Goal: Information Seeking & Learning: Check status

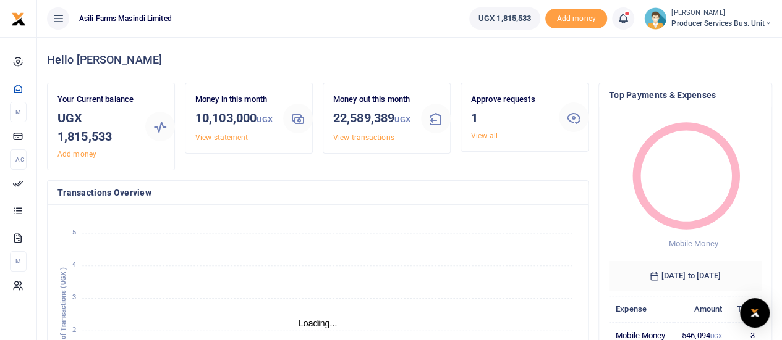
scroll to position [10, 10]
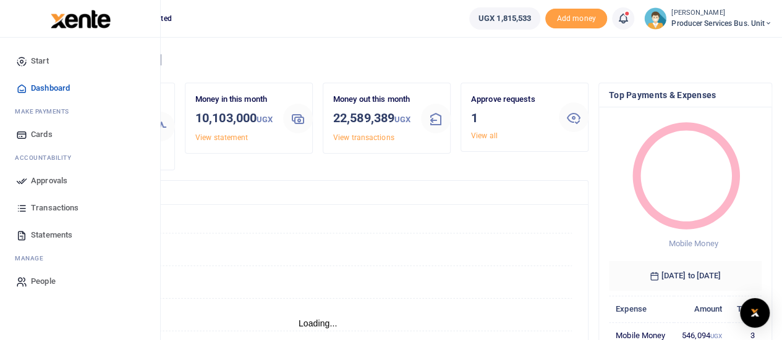
click at [52, 239] on span "Statements" at bounding box center [51, 235] width 41 height 12
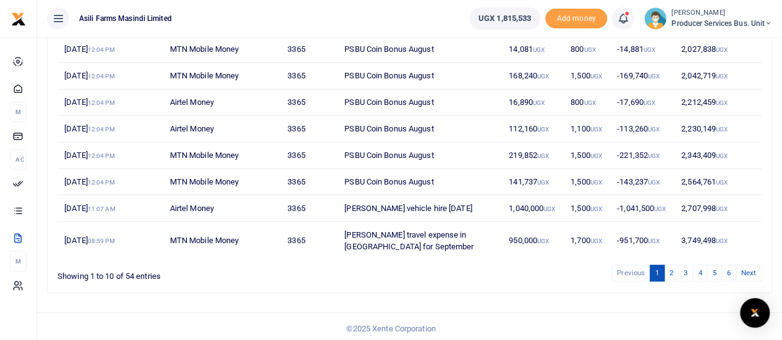
scroll to position [248, 0]
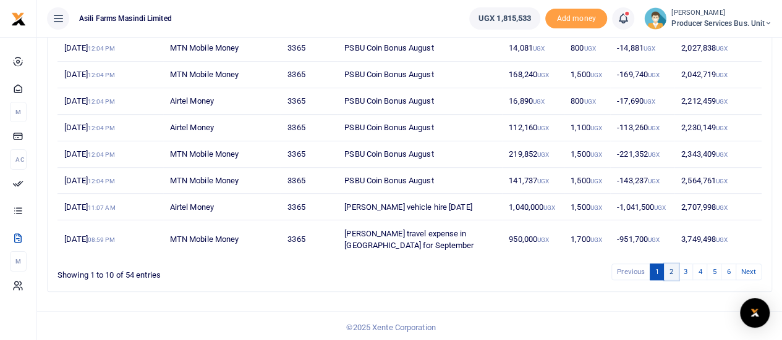
click at [677, 272] on link "2" at bounding box center [671, 272] width 15 height 17
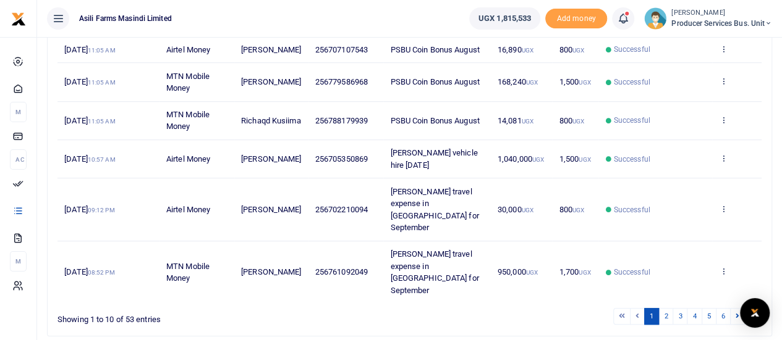
scroll to position [356, 0]
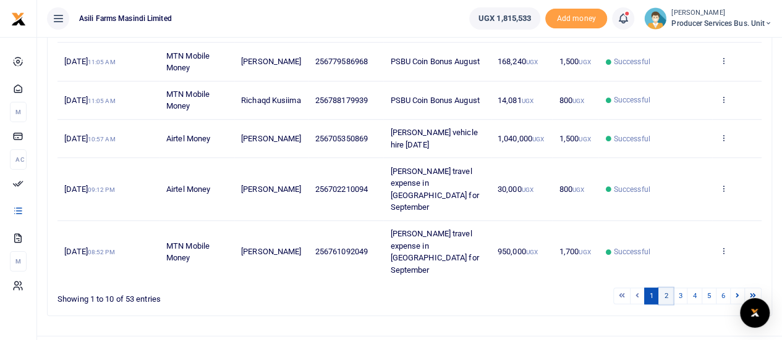
click at [667, 288] on link "2" at bounding box center [665, 296] width 15 height 17
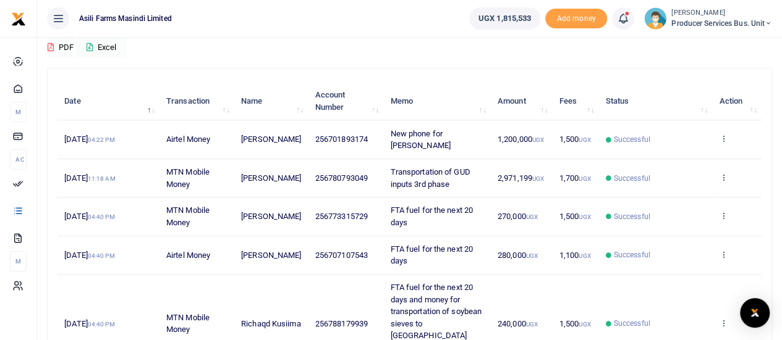
scroll to position [109, 0]
click at [727, 176] on td "View details Send again" at bounding box center [736, 179] width 49 height 38
click at [724, 175] on icon at bounding box center [723, 178] width 8 height 9
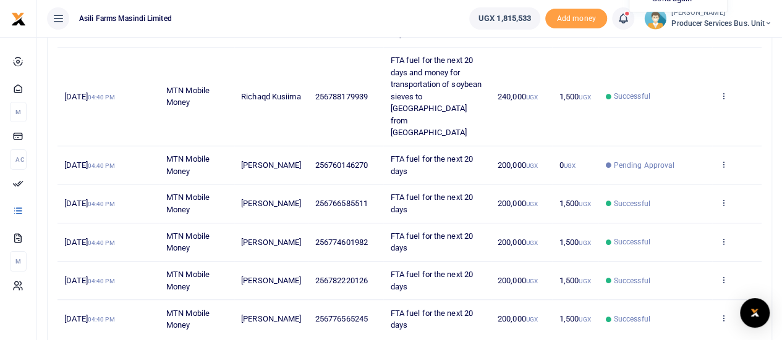
scroll to position [340, 0]
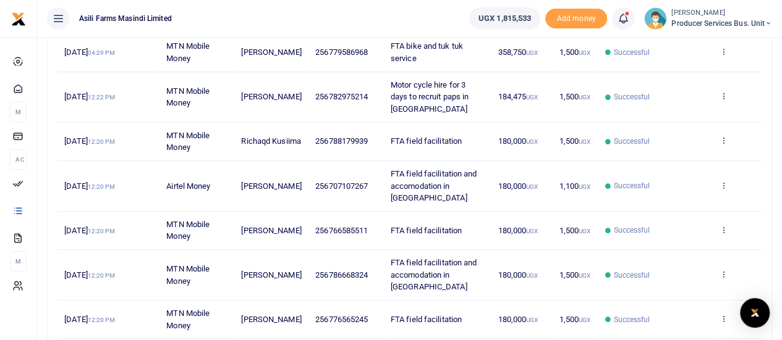
scroll to position [272, 0]
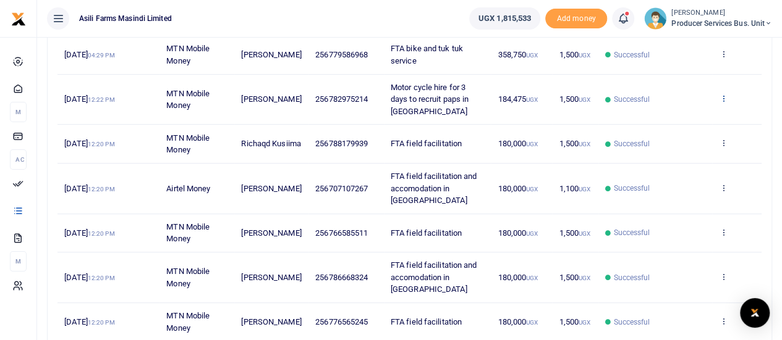
click at [723, 98] on icon at bounding box center [723, 98] width 8 height 9
click at [674, 119] on link "View details" at bounding box center [678, 118] width 98 height 17
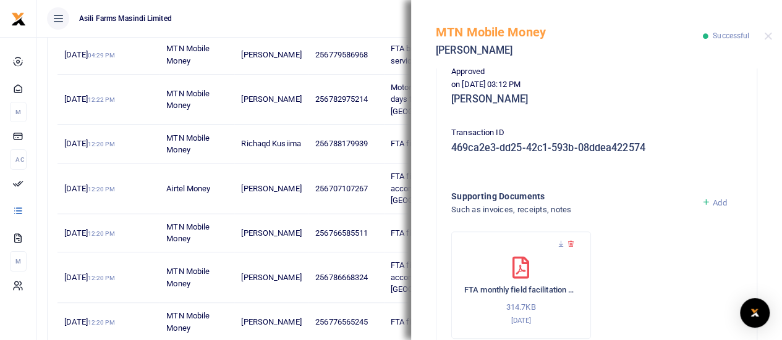
scroll to position [416, 0]
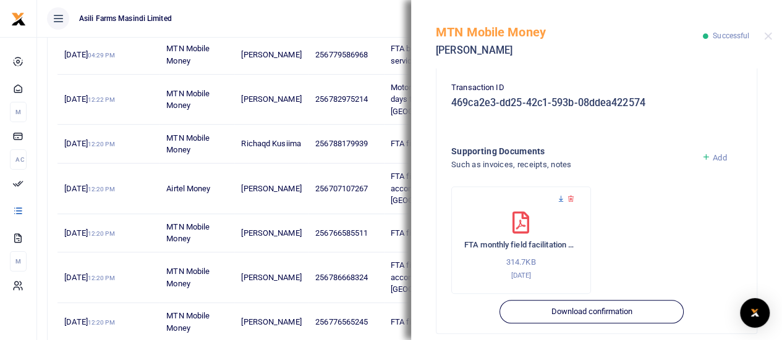
click at [562, 195] on icon at bounding box center [561, 199] width 8 height 8
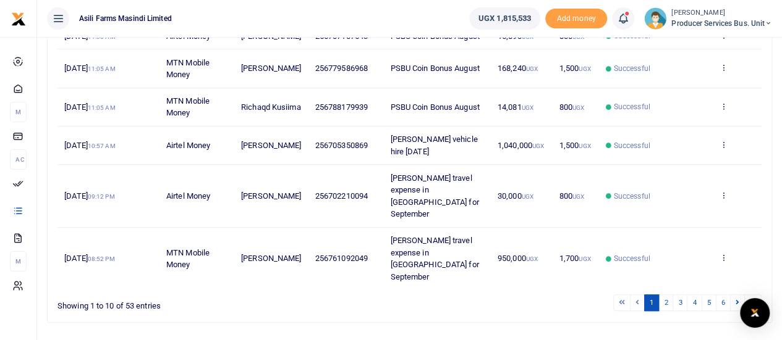
scroll to position [356, 0]
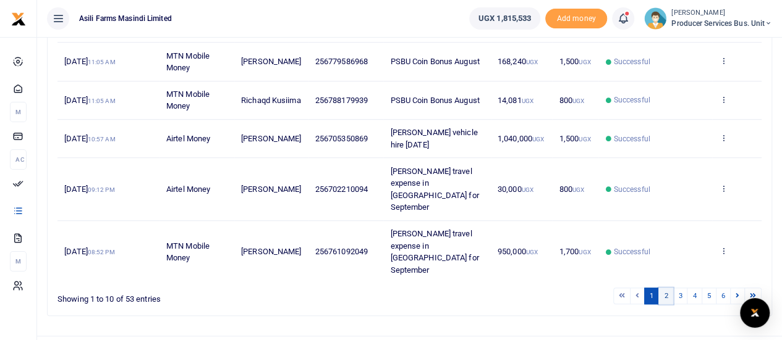
click at [667, 288] on link "2" at bounding box center [665, 296] width 15 height 17
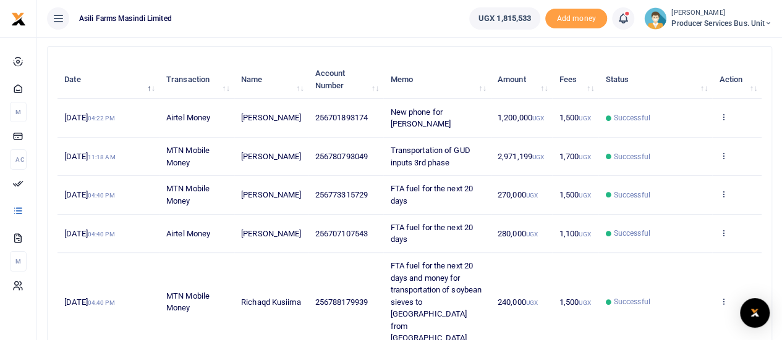
scroll to position [109, 0]
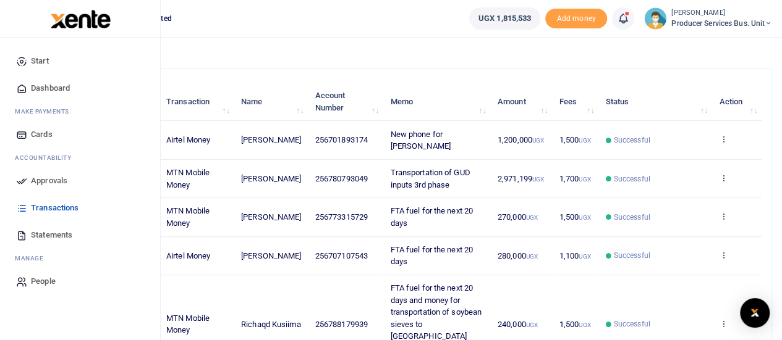
click at [31, 235] on span "Statements" at bounding box center [51, 235] width 41 height 12
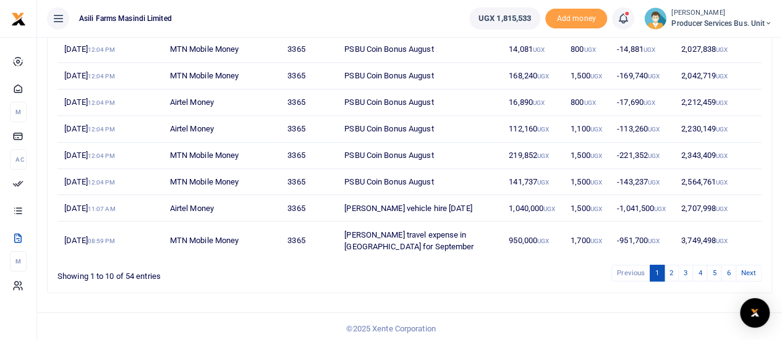
scroll to position [248, 0]
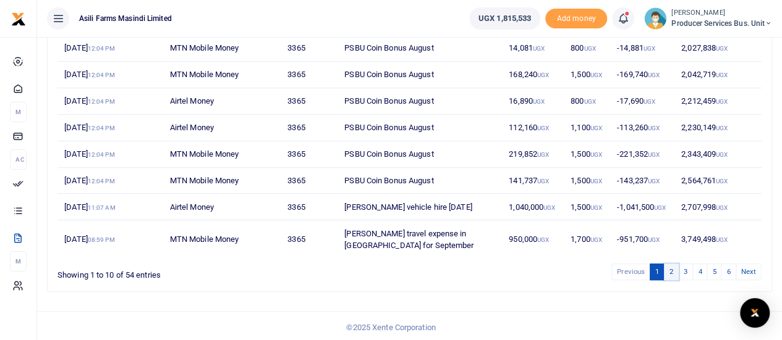
click at [672, 270] on link "2" at bounding box center [671, 272] width 15 height 17
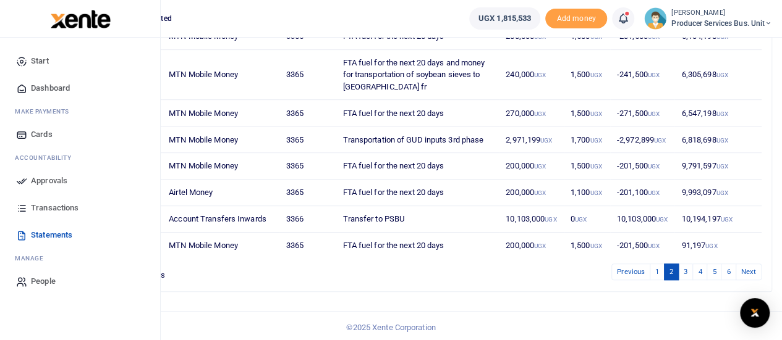
click at [43, 207] on span "Transactions" at bounding box center [55, 208] width 48 height 12
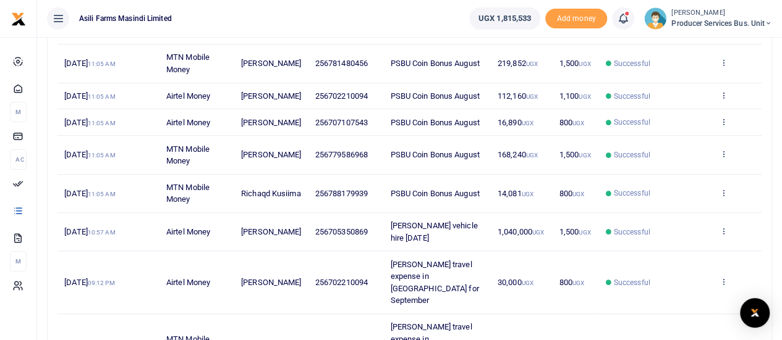
scroll to position [356, 0]
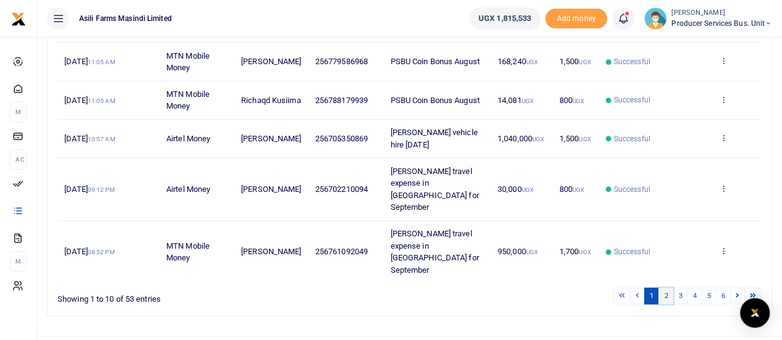
click at [667, 288] on link "2" at bounding box center [665, 296] width 15 height 17
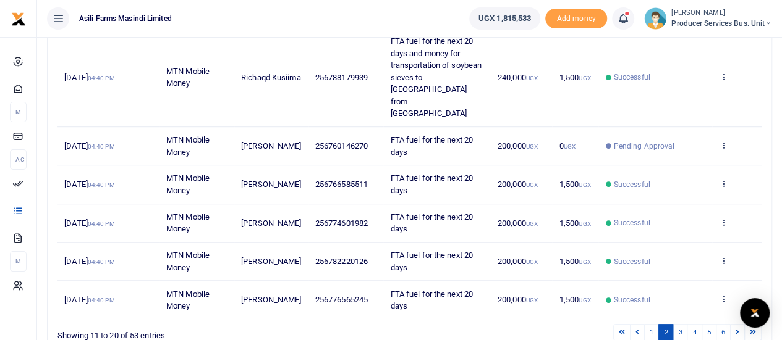
scroll to position [171, 0]
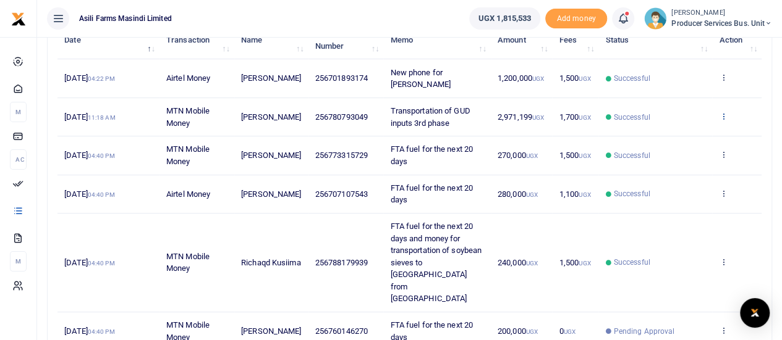
click at [722, 112] on icon at bounding box center [723, 116] width 8 height 9
click at [667, 134] on link "View details" at bounding box center [678, 137] width 98 height 17
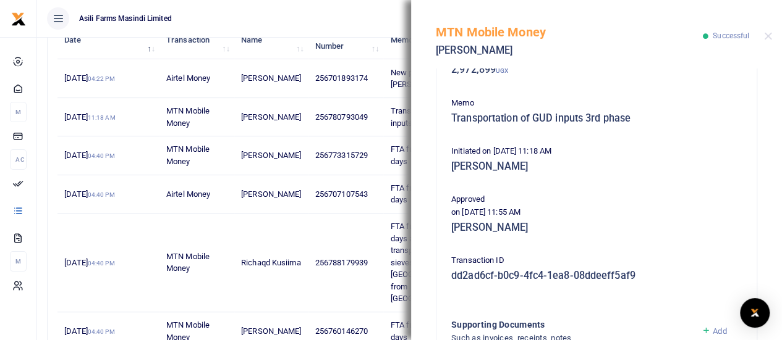
scroll to position [0, 0]
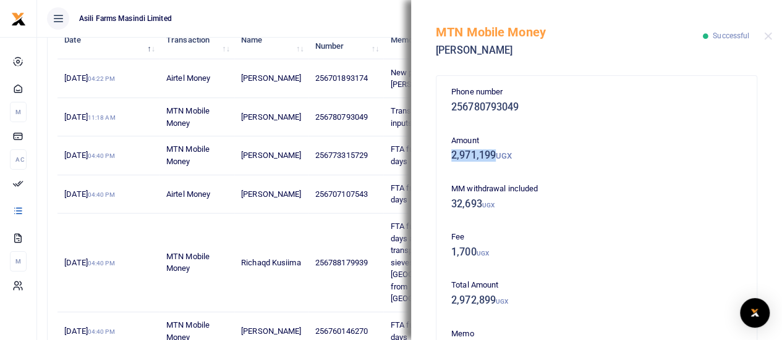
drag, startPoint x: 451, startPoint y: 154, endPoint x: 495, endPoint y: 156, distance: 43.9
click at [495, 156] on h5 "2,971,199 UGX" at bounding box center [596, 156] width 290 height 12
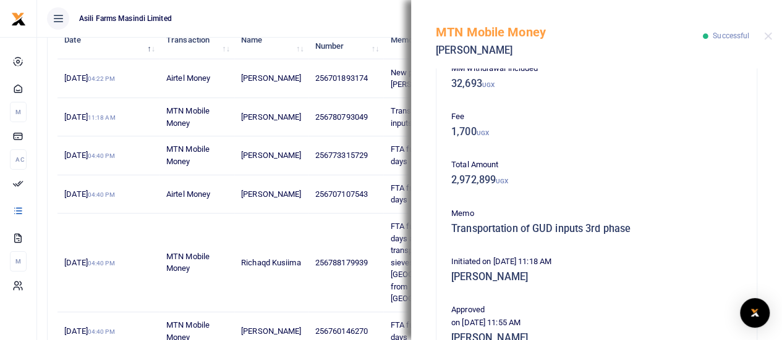
scroll to position [124, 0]
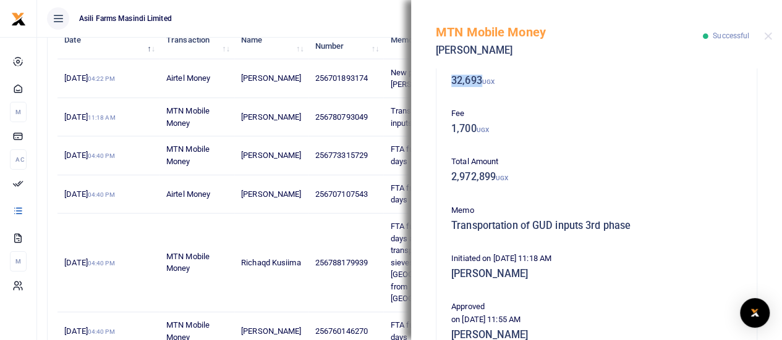
drag, startPoint x: 450, startPoint y: 82, endPoint x: 481, endPoint y: 81, distance: 30.3
click at [481, 81] on h5 "32,693 UGX" at bounding box center [596, 81] width 290 height 12
copy h5 "32,693"
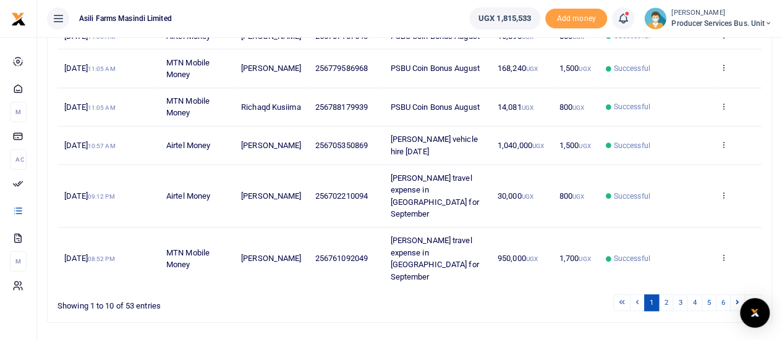
scroll to position [356, 0]
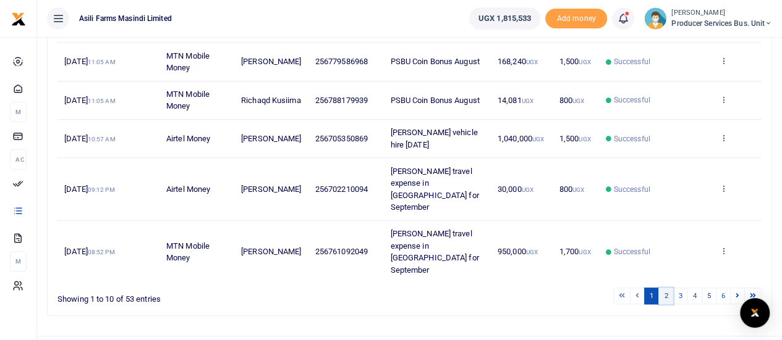
click at [667, 288] on link "2" at bounding box center [665, 296] width 15 height 17
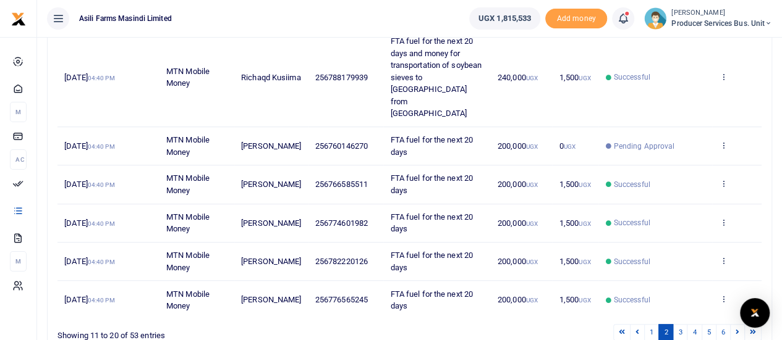
scroll to position [109, 0]
